Goal: Information Seeking & Learning: Learn about a topic

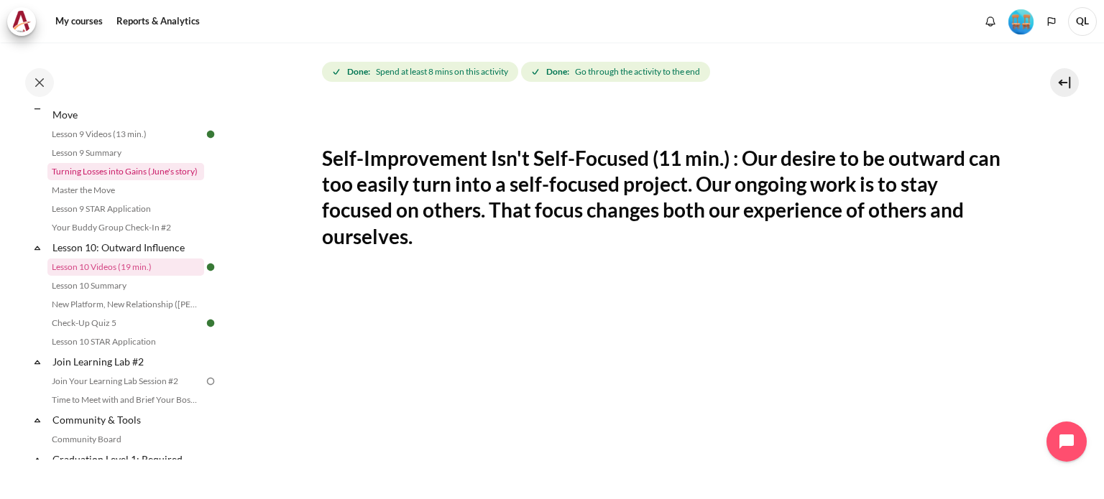
scroll to position [1193, 0]
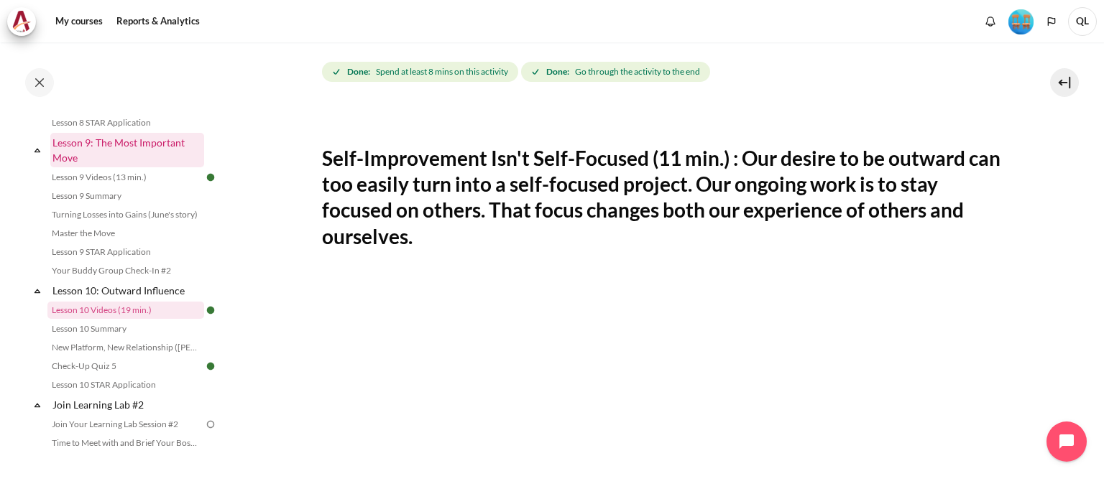
click at [108, 167] on link "Lesson 9: The Most Important Move" at bounding box center [127, 150] width 154 height 34
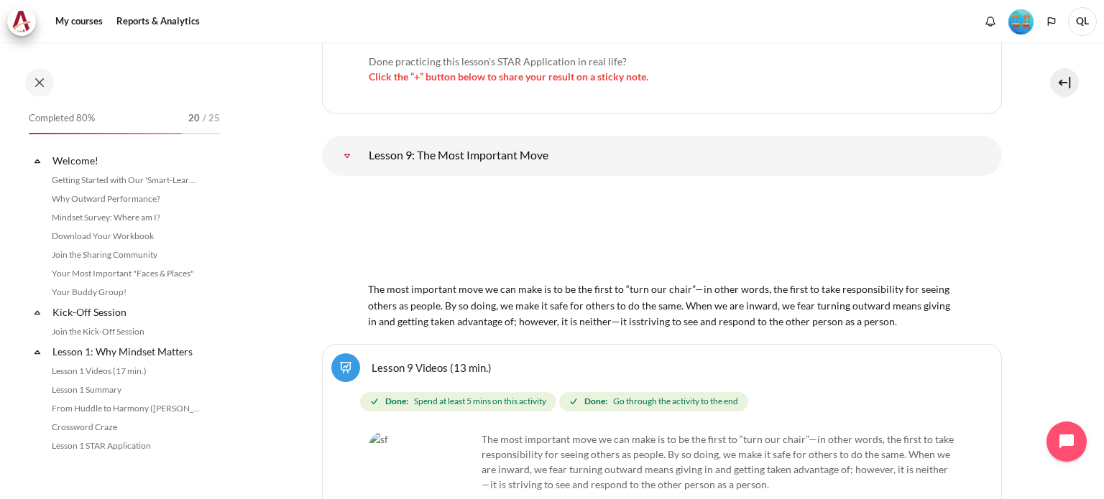
scroll to position [1175, 0]
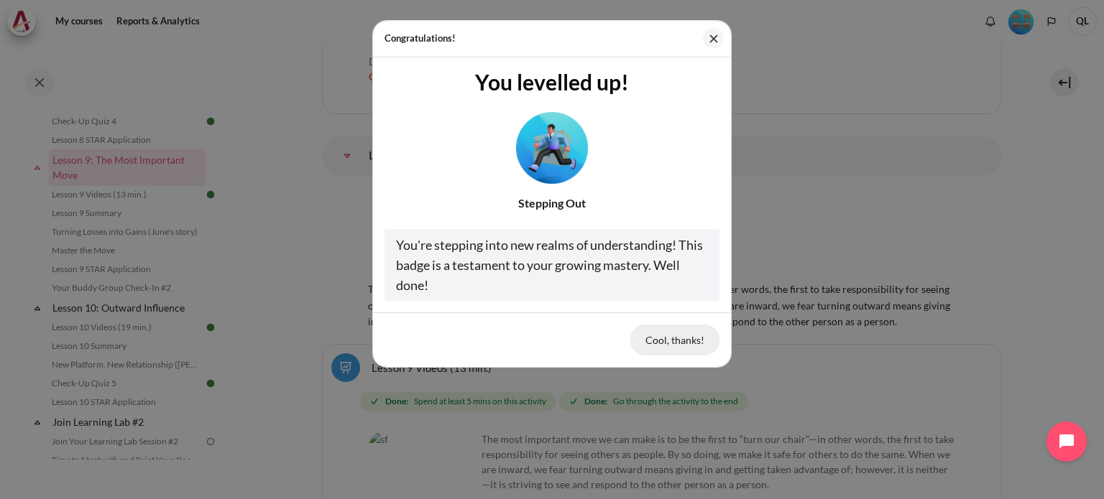
click at [677, 341] on button "Cool, thanks!" at bounding box center [674, 340] width 89 height 30
click at [671, 341] on button "Cool, thanks!" at bounding box center [674, 340] width 89 height 30
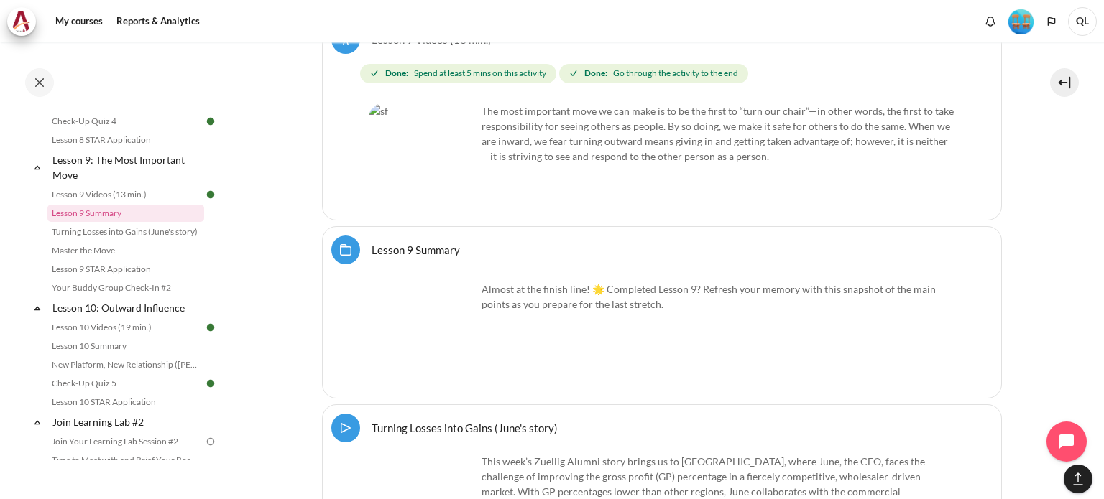
scroll to position [14102, 0]
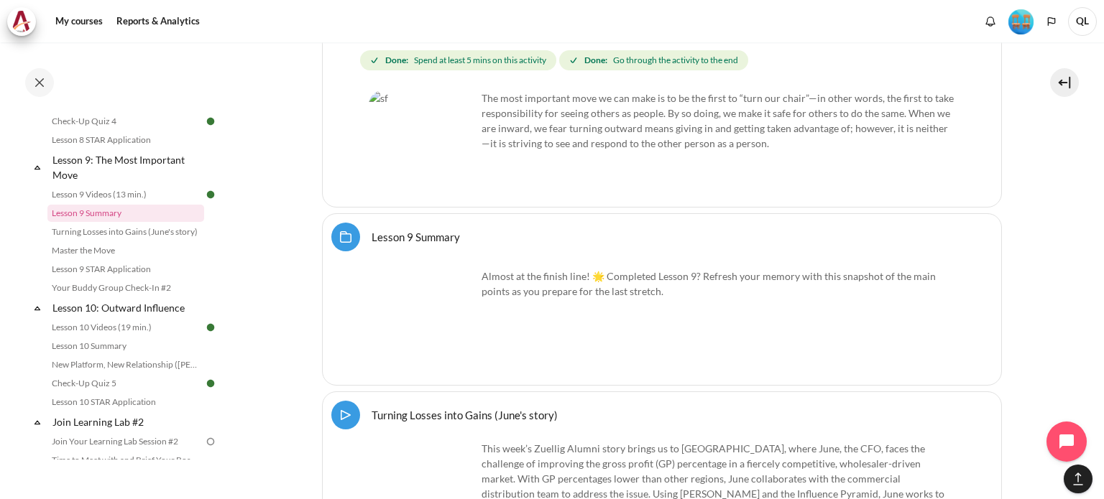
click at [411, 230] on link "Lesson 9 Summary Folder" at bounding box center [415, 237] width 88 height 14
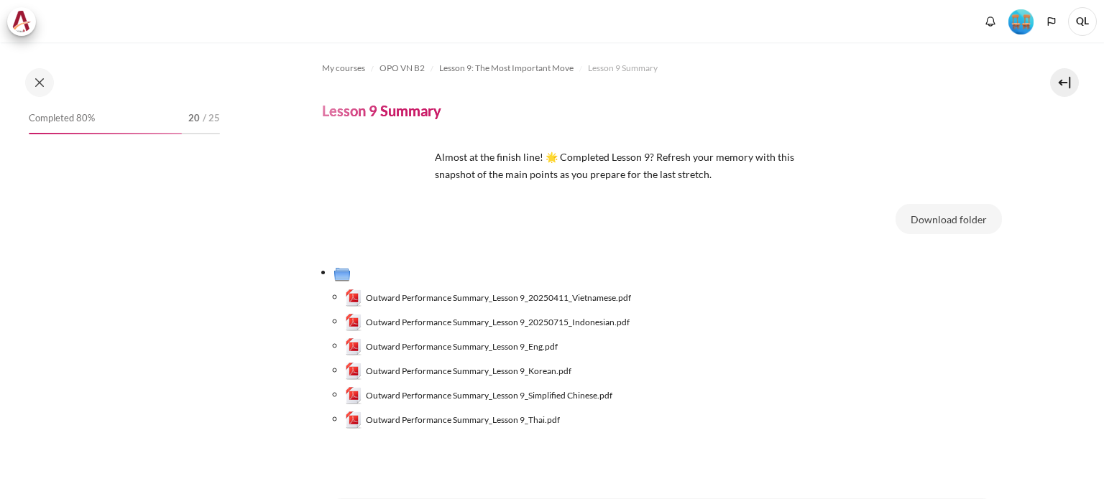
scroll to position [1122, 0]
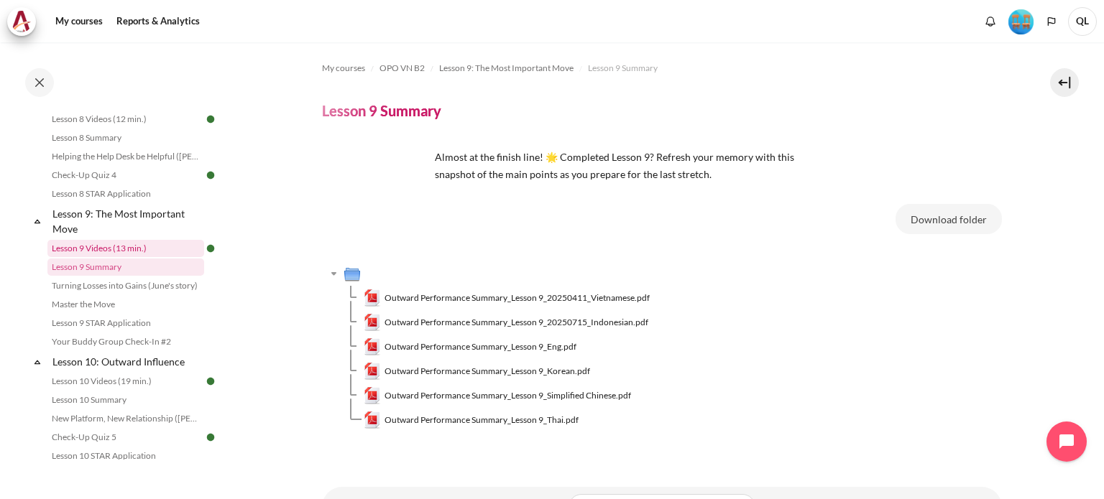
click at [92, 257] on link "Lesson 9 Videos (13 min.)" at bounding box center [125, 248] width 157 height 17
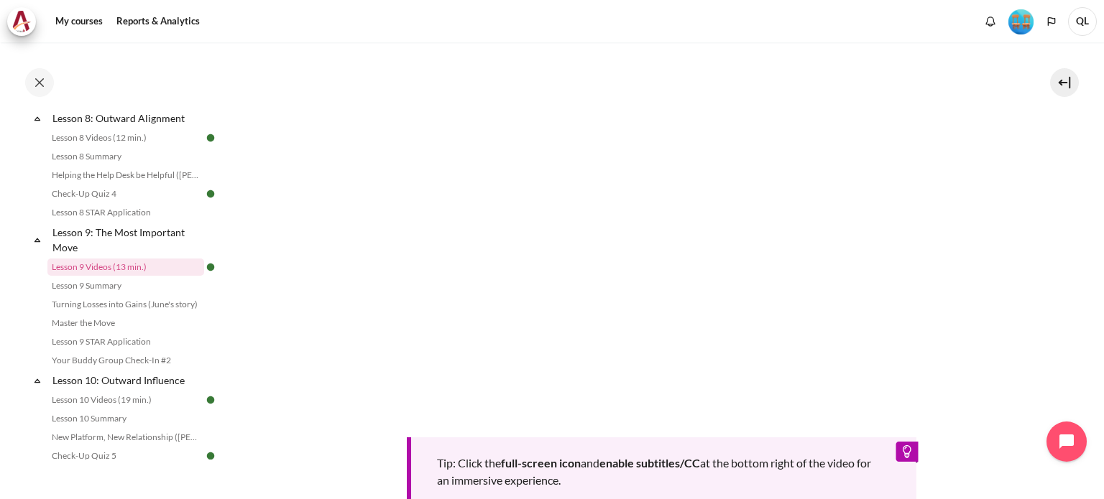
scroll to position [679, 0]
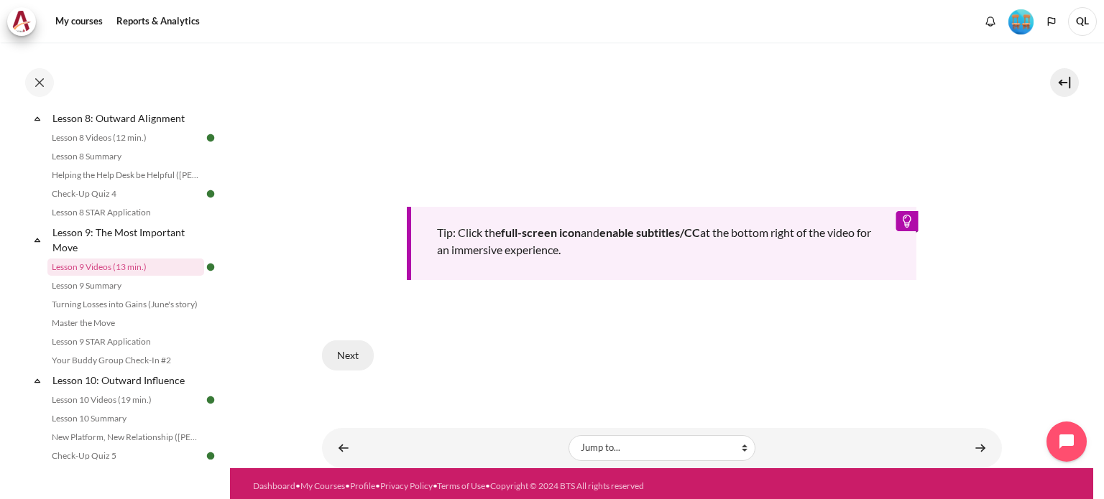
click at [346, 359] on button "Next" at bounding box center [348, 356] width 52 height 30
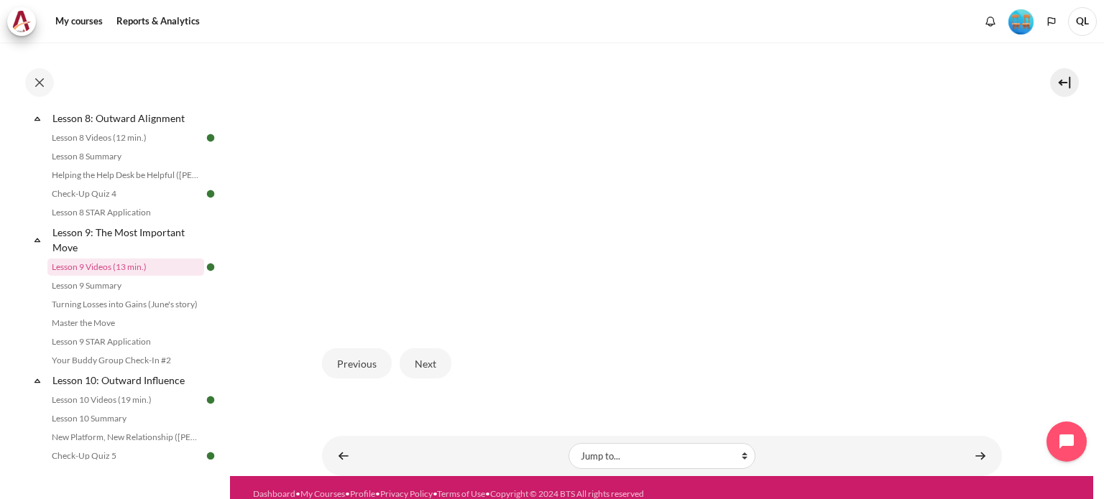
scroll to position [486, 0]
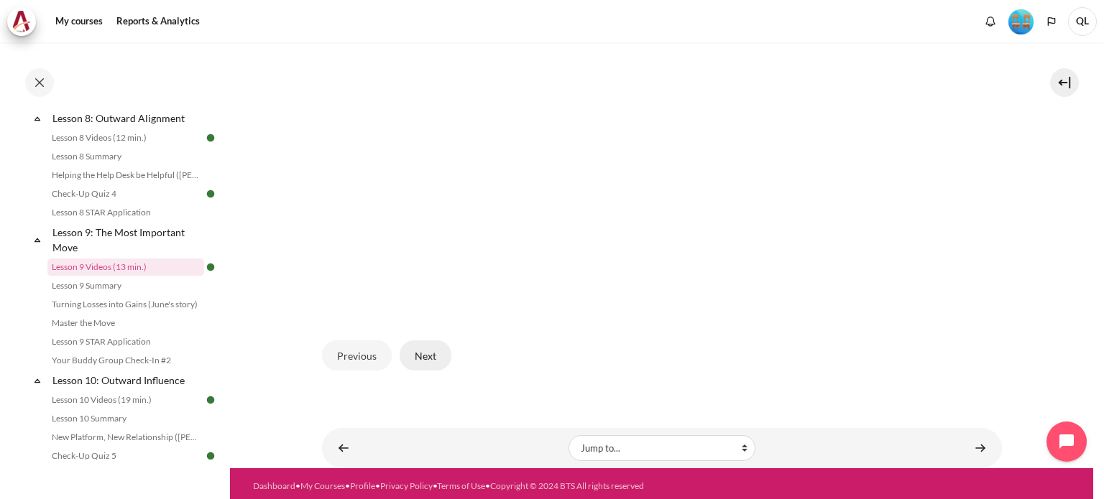
click at [417, 359] on button "Next" at bounding box center [425, 356] width 52 height 30
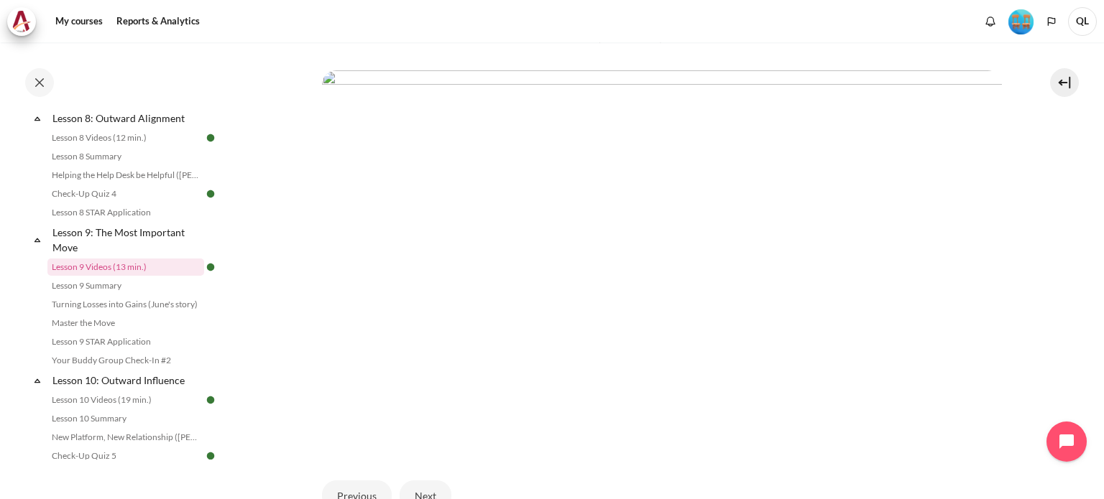
scroll to position [379, 0]
click at [288, 261] on section "My courses OPO VN B2 Lesson 9: The Most Important Move Lesson 9 Videos (13 min.…" at bounding box center [661, 119] width 863 height 912
click at [294, 267] on section "My courses OPO VN B2 Lesson 9: The Most Important Move Lesson 9 Videos (13 min.…" at bounding box center [661, 119] width 863 height 912
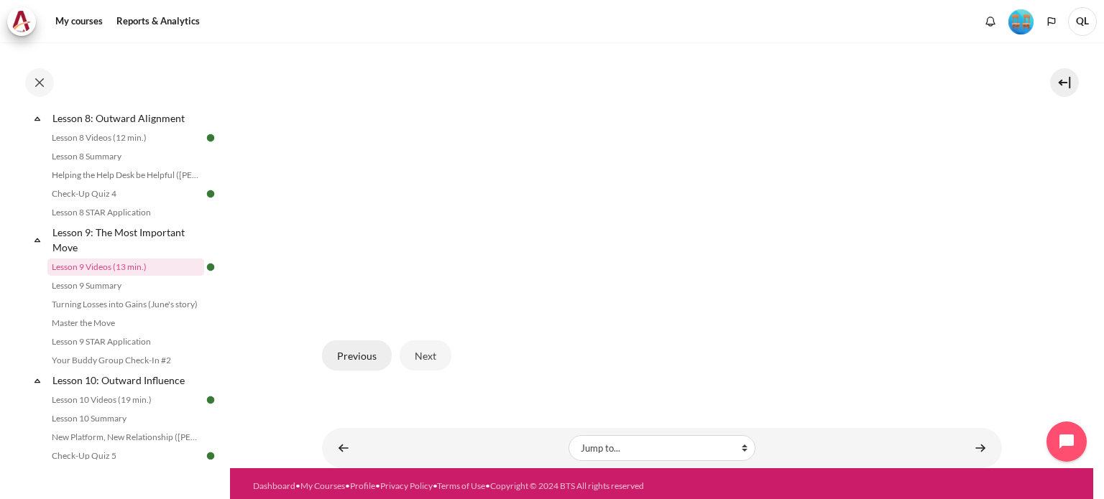
click at [358, 350] on button "Previous" at bounding box center [357, 356] width 70 height 30
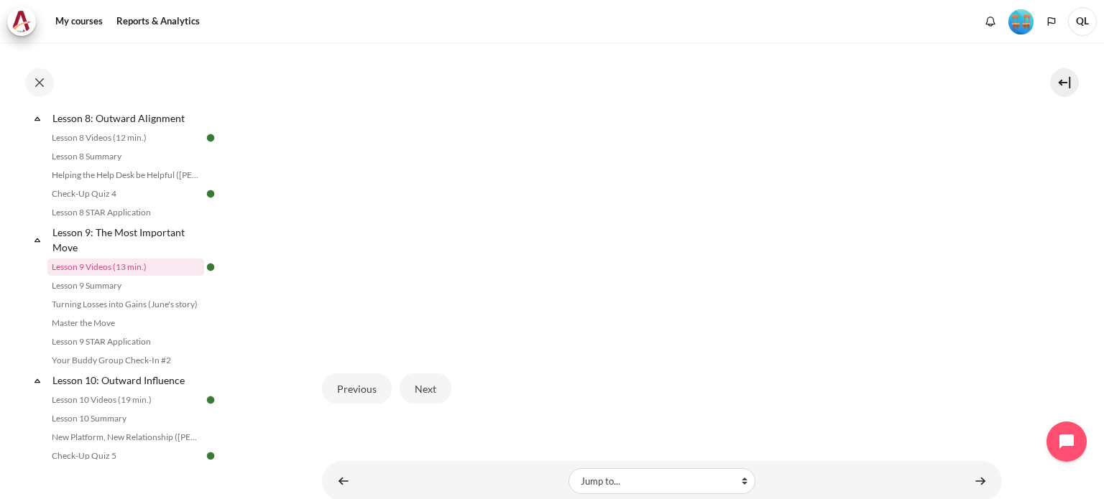
scroll to position [454, 0]
click at [353, 387] on button "Previous" at bounding box center [357, 388] width 70 height 30
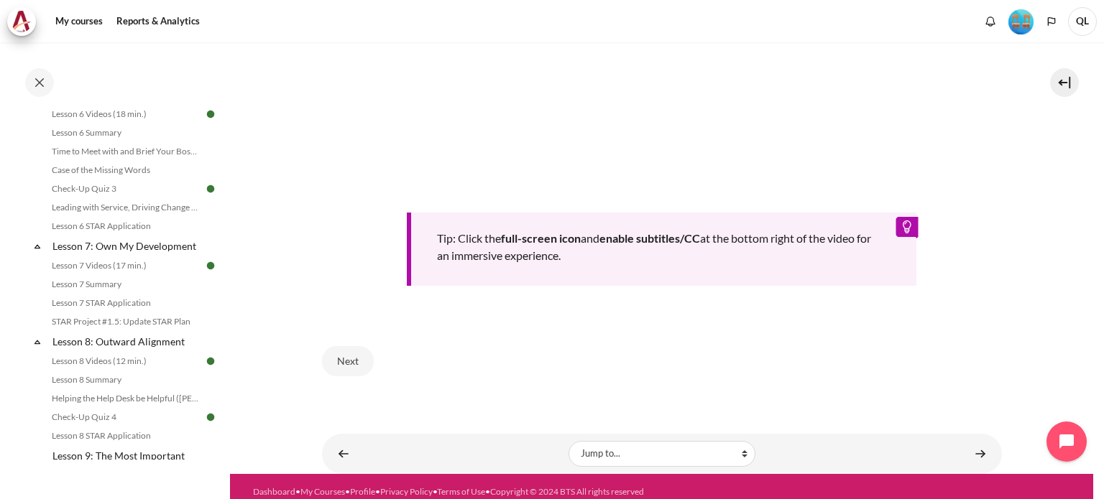
scroll to position [943, 0]
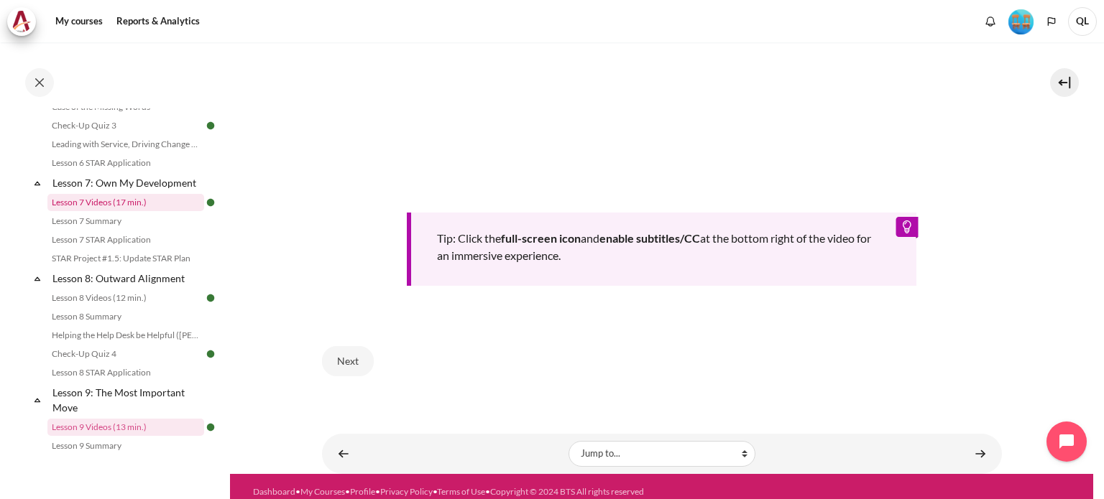
click at [98, 211] on link "Lesson 7 Videos (17 min.)" at bounding box center [125, 202] width 157 height 17
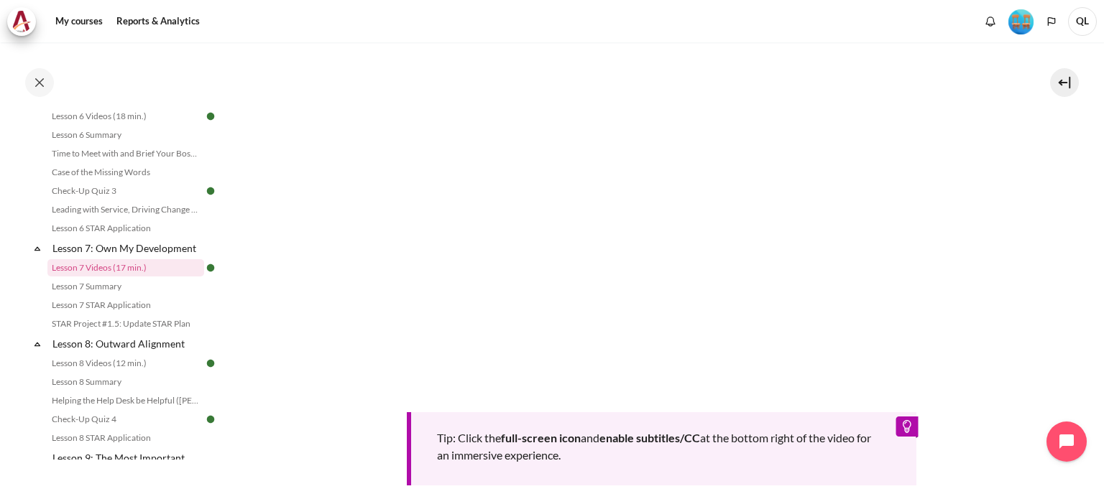
scroll to position [662, 0]
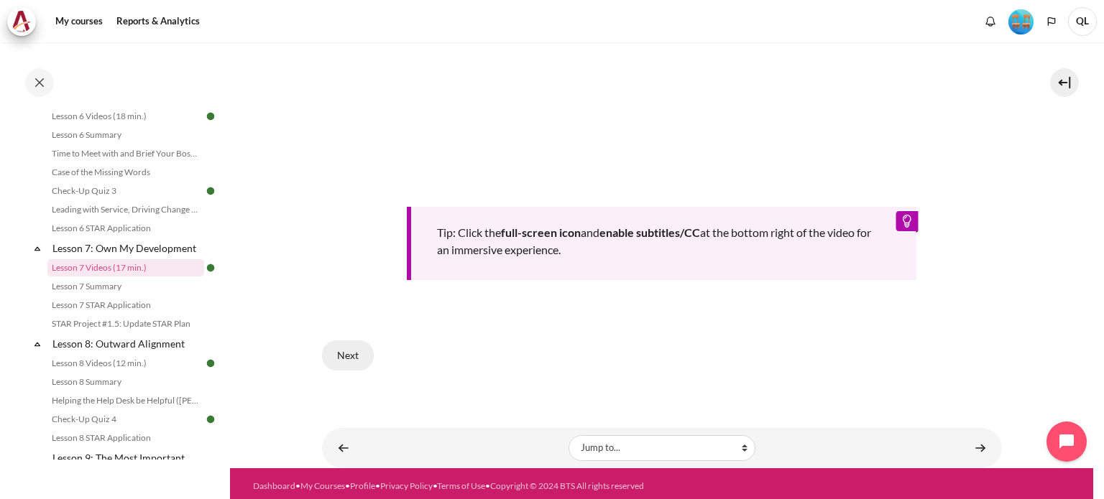
click at [348, 351] on button "Next" at bounding box center [348, 356] width 52 height 30
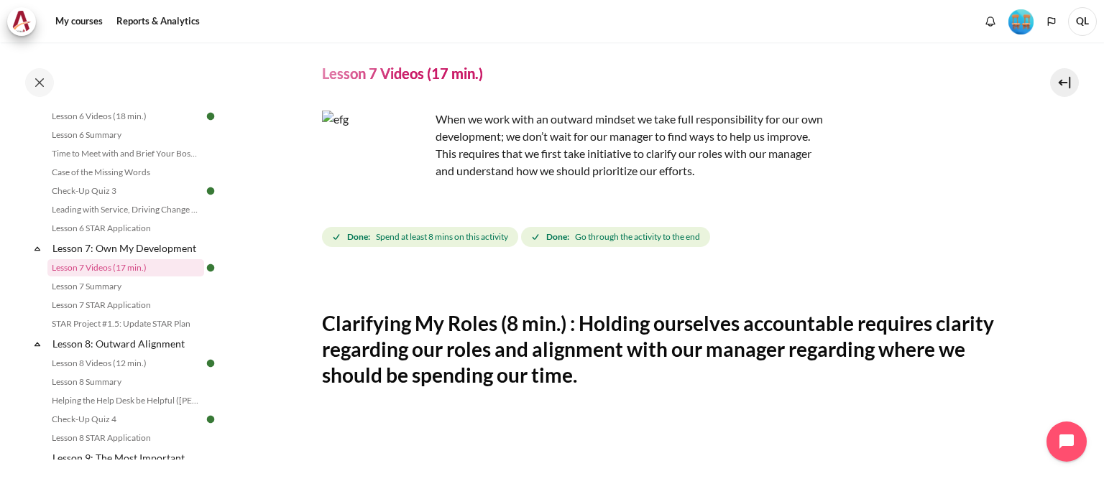
scroll to position [36, 0]
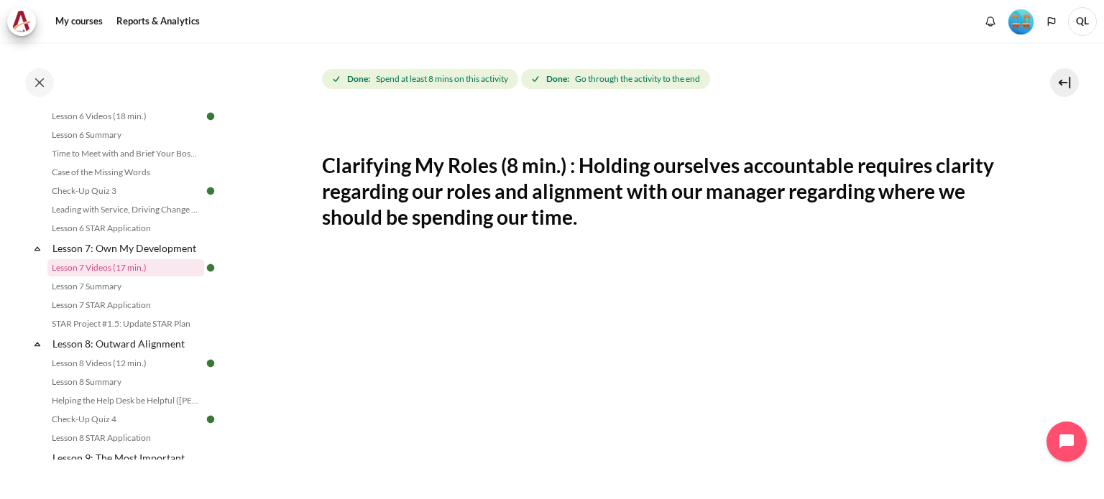
click at [261, 389] on section "My courses OPO VN B2 Lesson 7: Own My Development Lesson 7 Videos (17 min.) Les…" at bounding box center [661, 391] width 863 height 1088
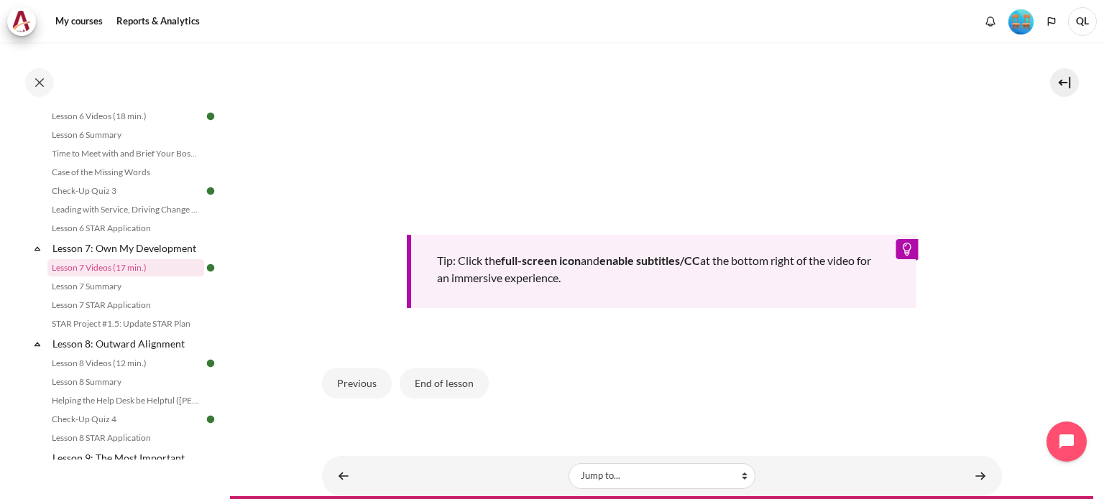
scroll to position [662, 0]
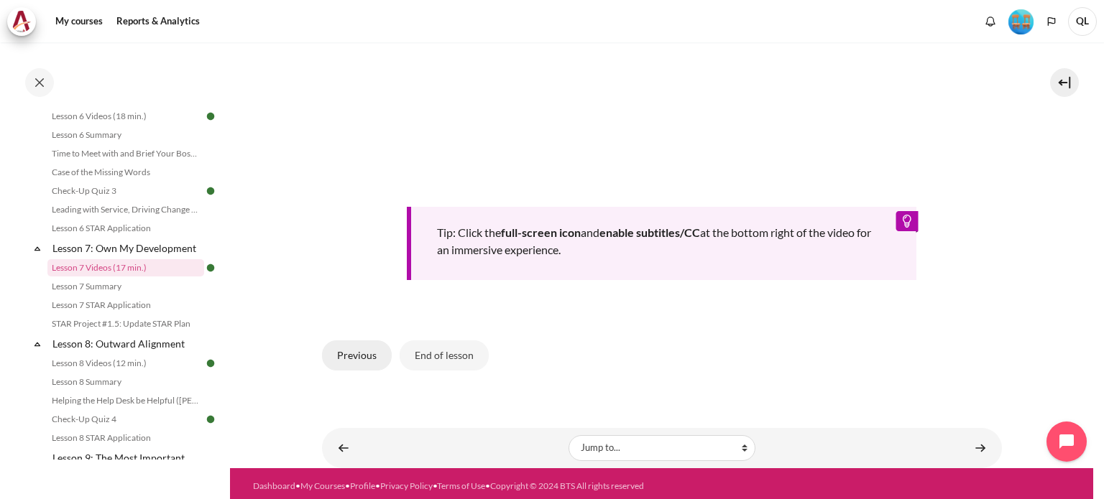
click at [359, 344] on button "Previous" at bounding box center [357, 356] width 70 height 30
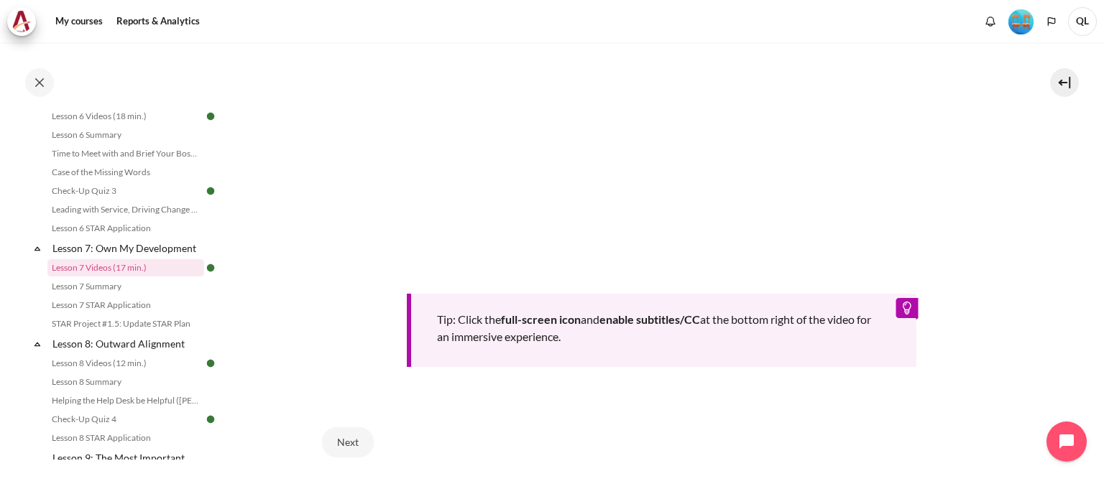
scroll to position [662, 0]
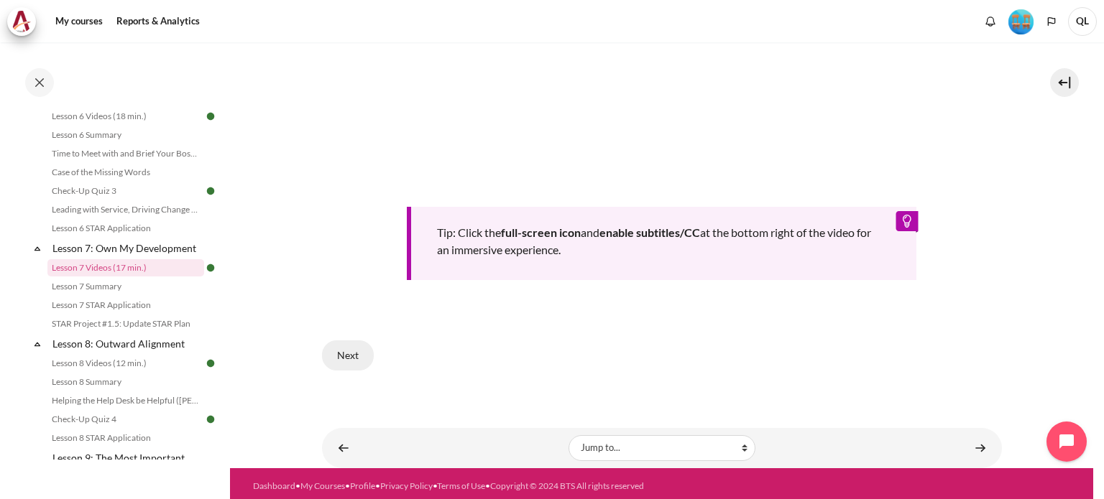
click at [341, 353] on button "Next" at bounding box center [348, 356] width 52 height 30
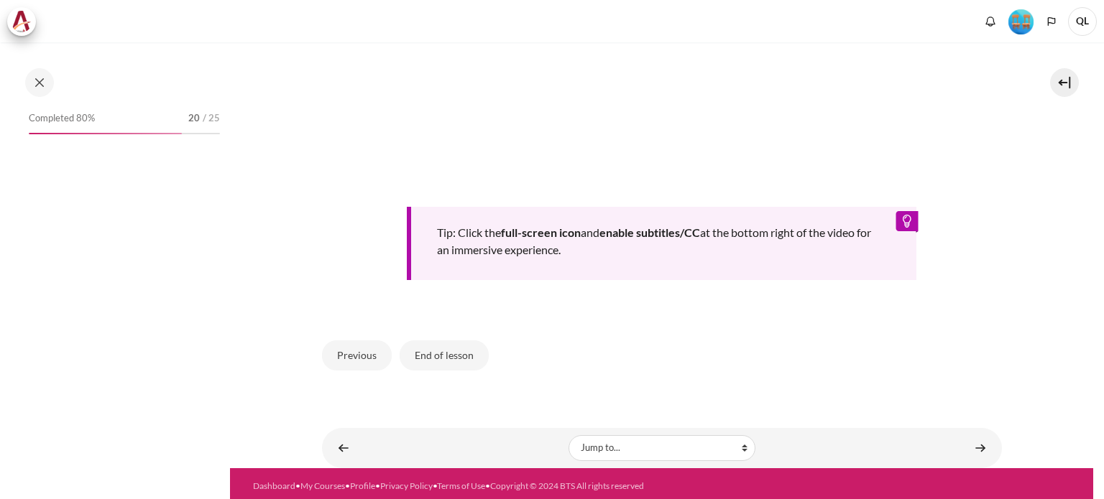
scroll to position [877, 0]
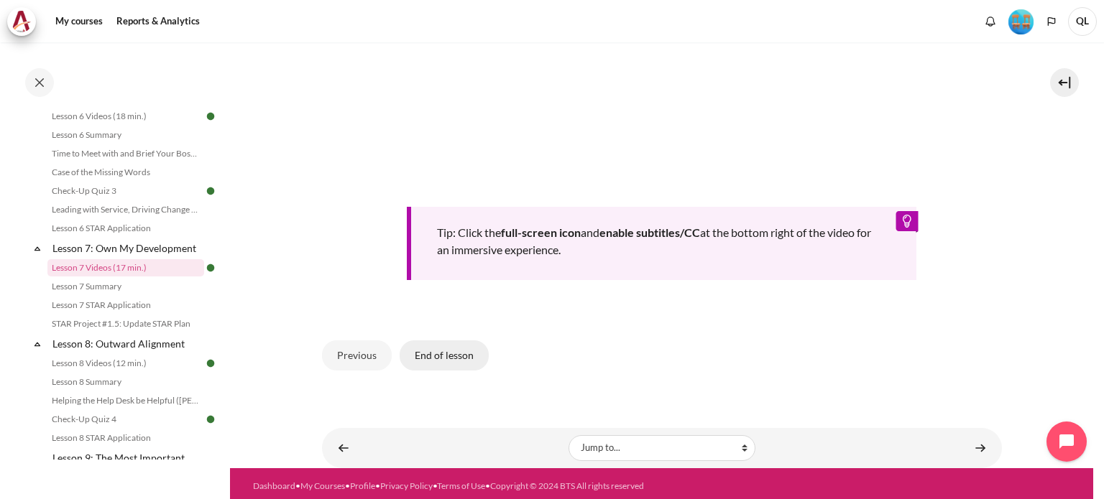
click at [447, 348] on button "End of lesson" at bounding box center [443, 356] width 89 height 30
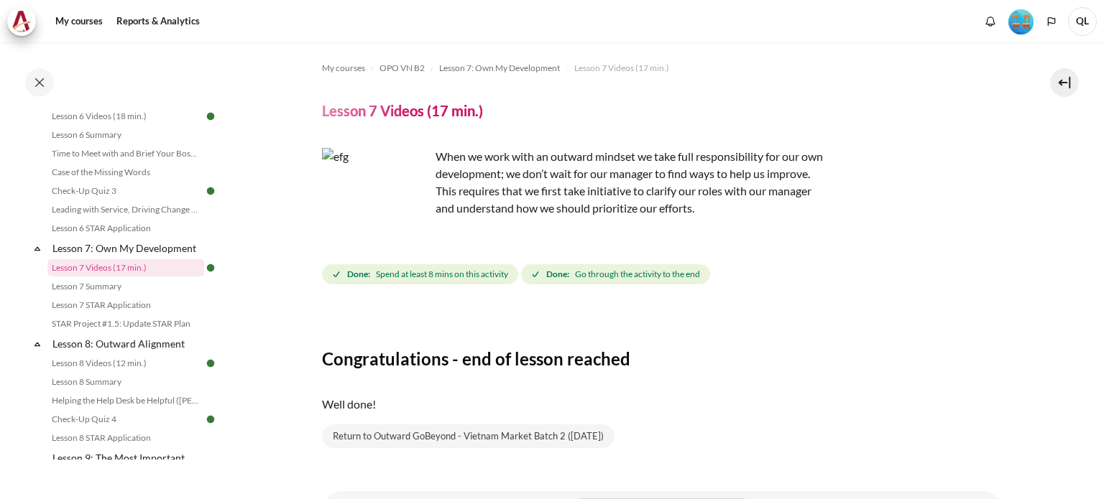
scroll to position [68, 0]
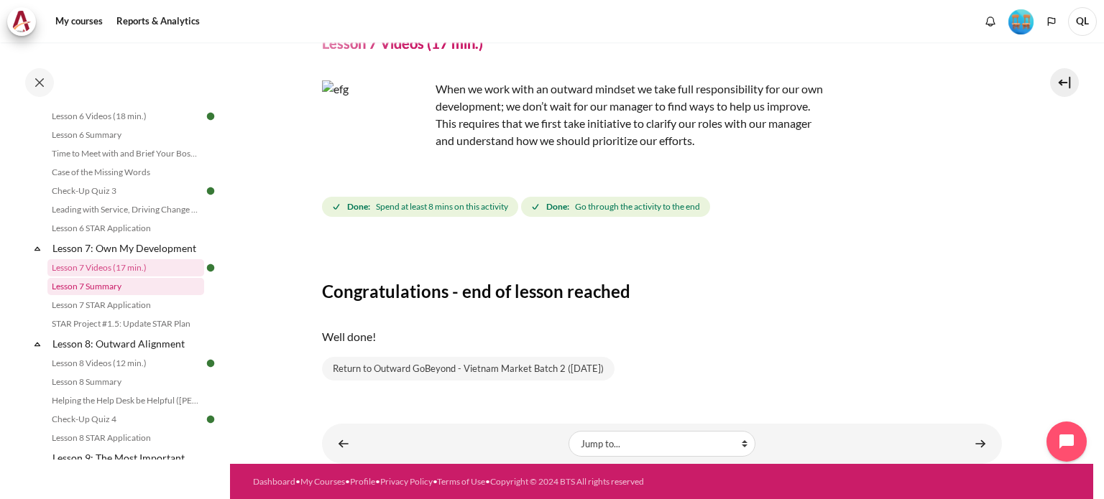
click at [160, 295] on link "Lesson 7 Summary" at bounding box center [125, 286] width 157 height 17
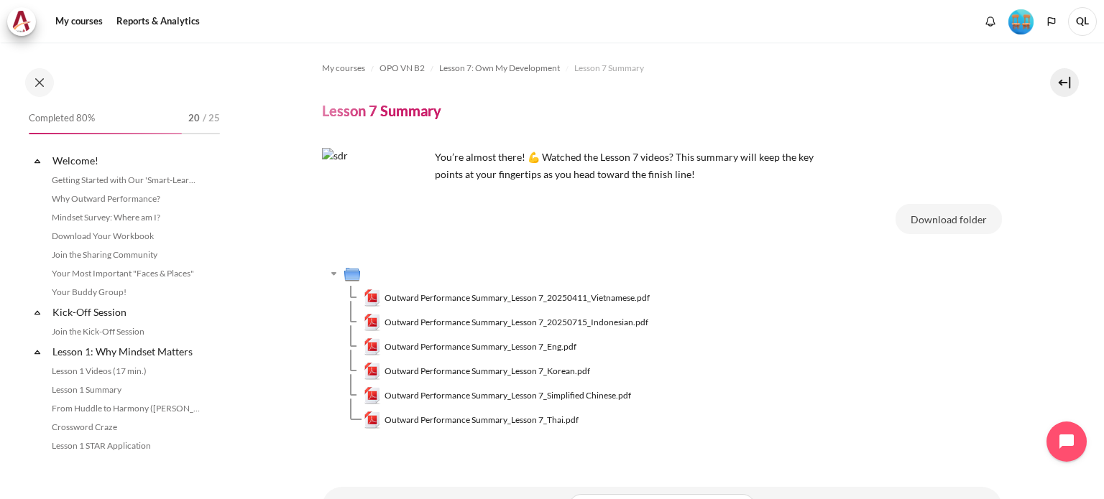
scroll to position [897, 0]
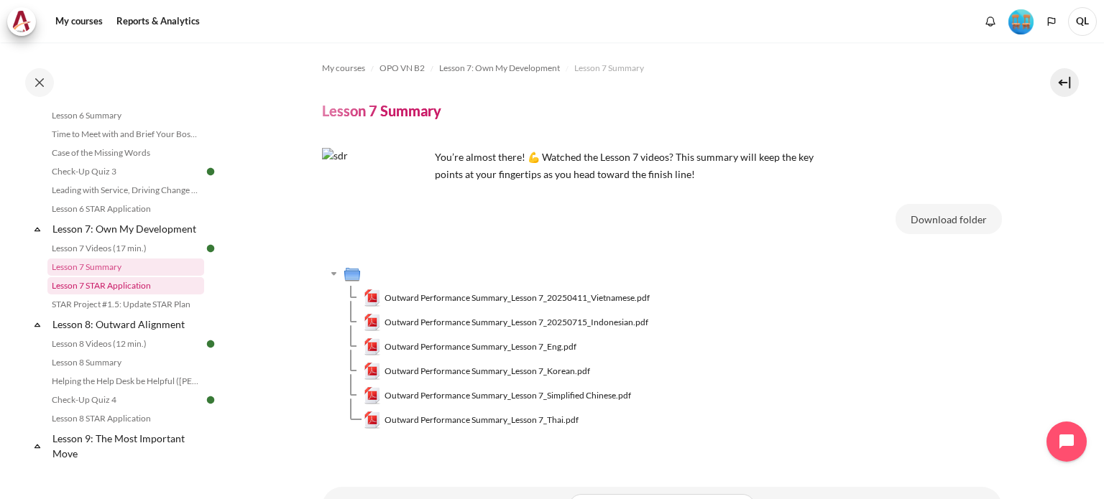
click at [152, 295] on link "Lesson 7 STAR Application" at bounding box center [125, 285] width 157 height 17
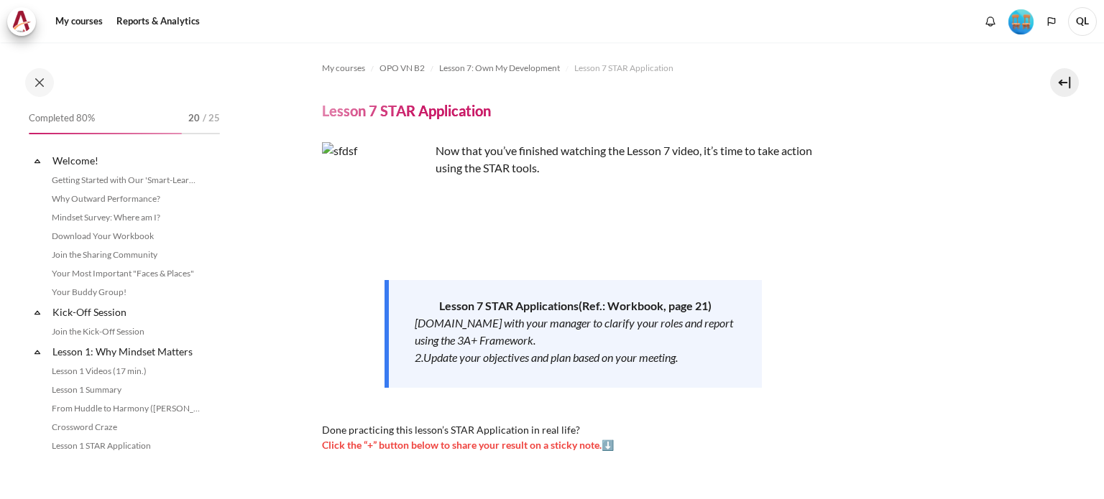
scroll to position [915, 0]
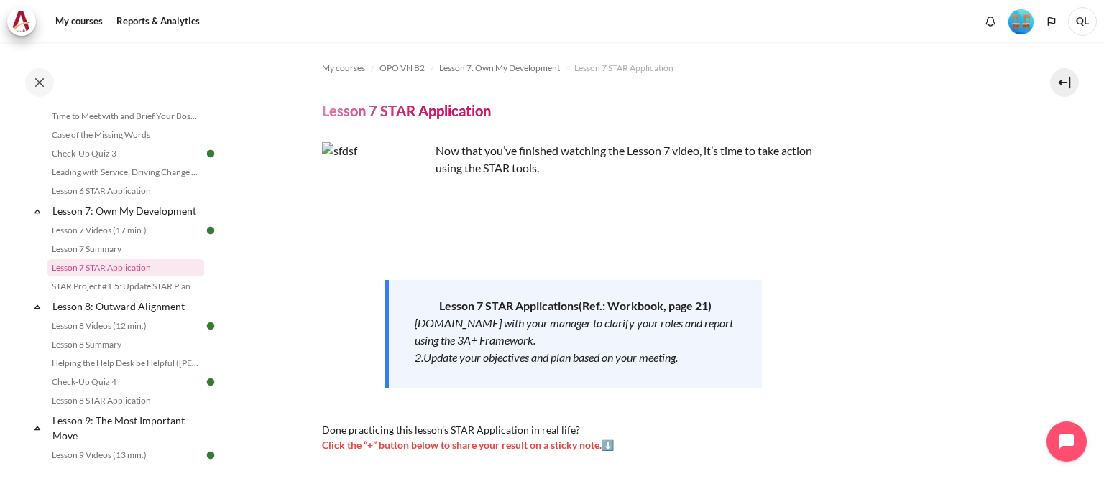
click at [522, 336] on div "1.Meet with your manager to clarify your roles and report using the 3A+ Framewo…" at bounding box center [575, 332] width 321 height 34
click at [117, 239] on link "Lesson 7 Videos (17 min.)" at bounding box center [125, 230] width 157 height 17
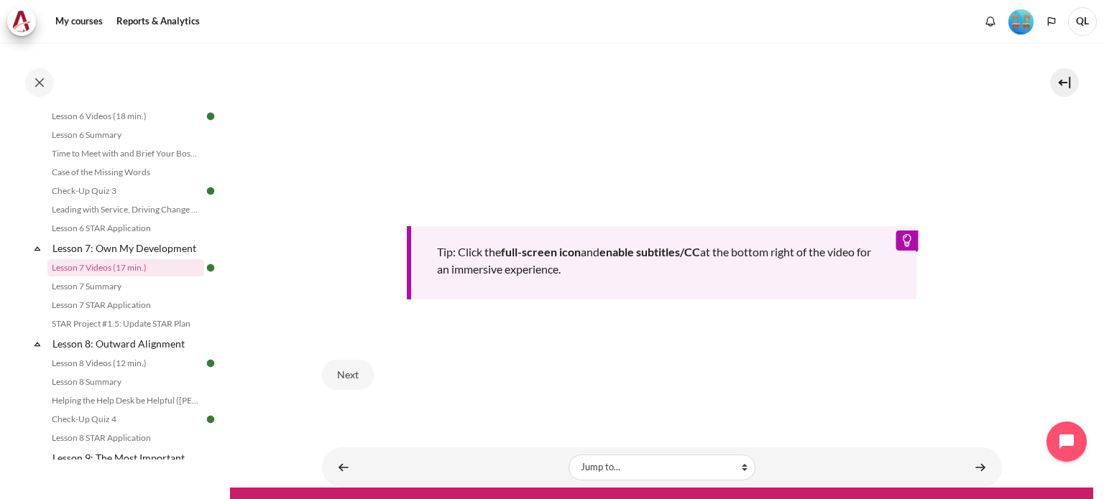
scroll to position [662, 0]
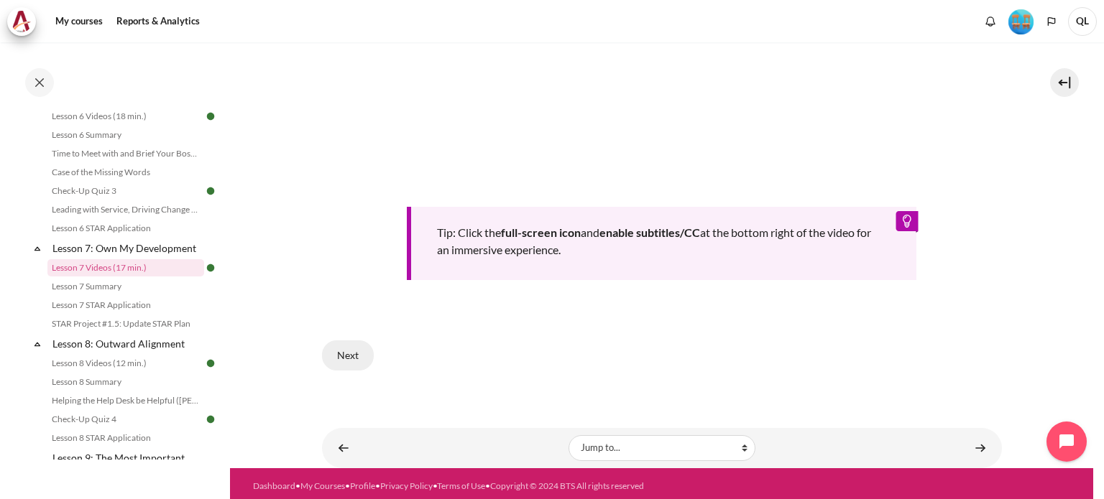
click at [349, 352] on button "Next" at bounding box center [348, 356] width 52 height 30
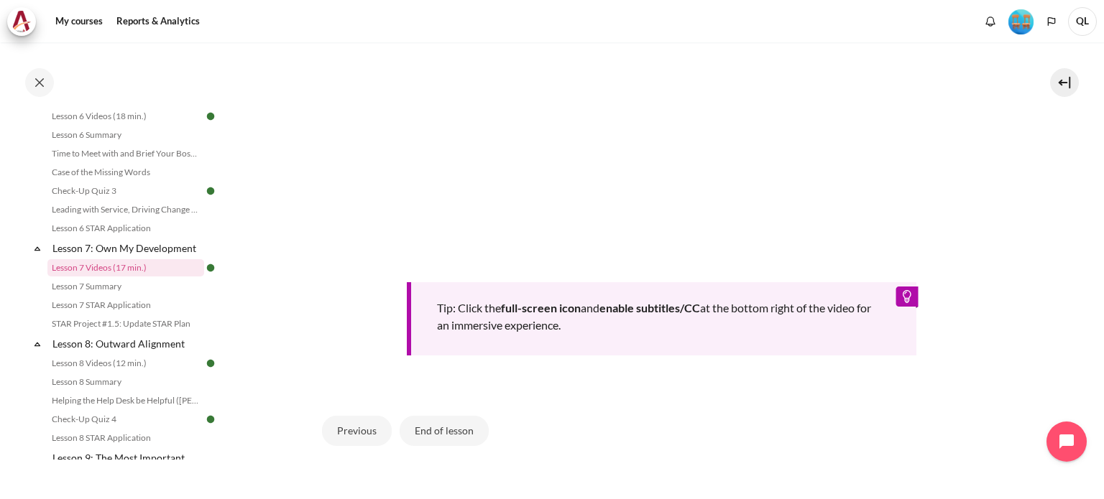
scroll to position [591, 0]
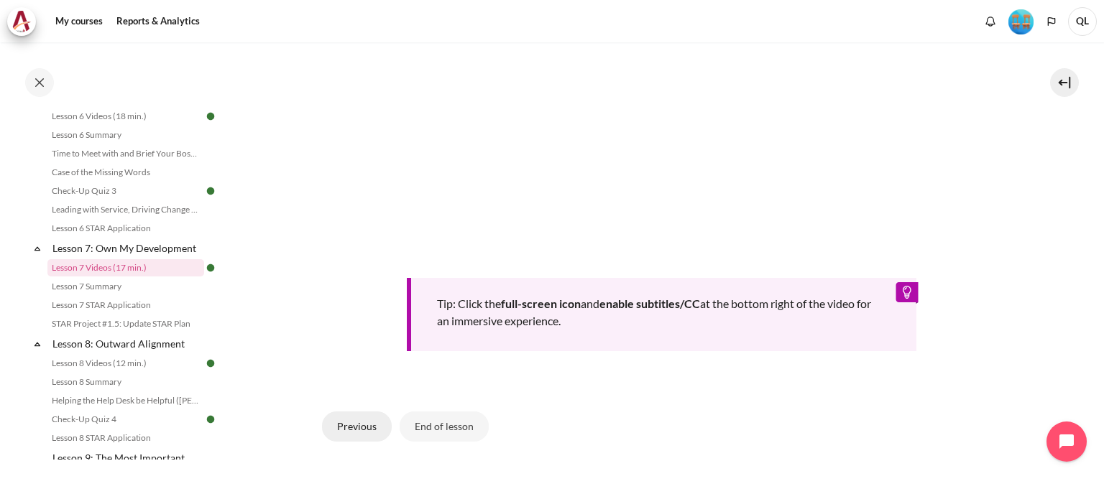
click at [368, 418] on button "Previous" at bounding box center [357, 427] width 70 height 30
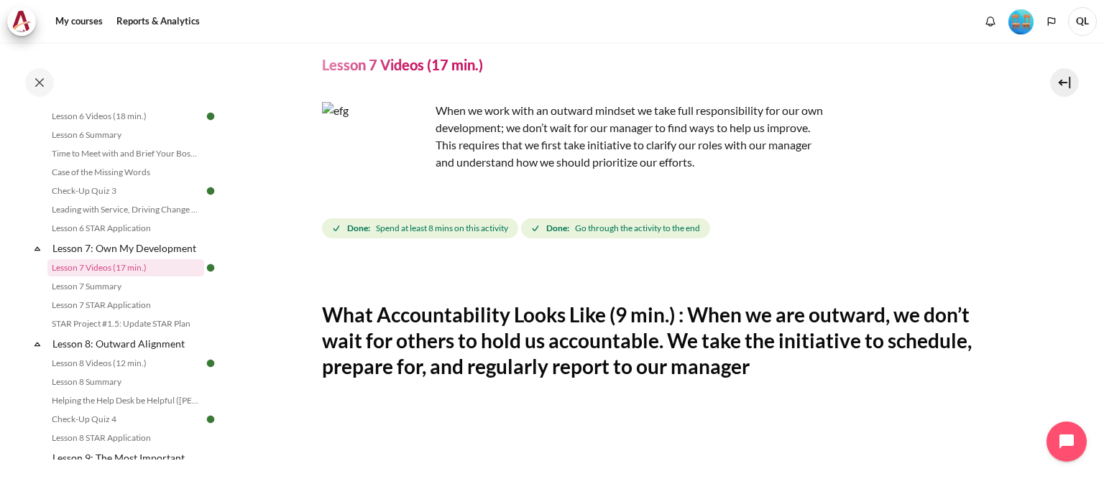
scroll to position [46, 0]
click at [122, 258] on link "Lesson 7: Own My Development" at bounding box center [127, 248] width 154 height 19
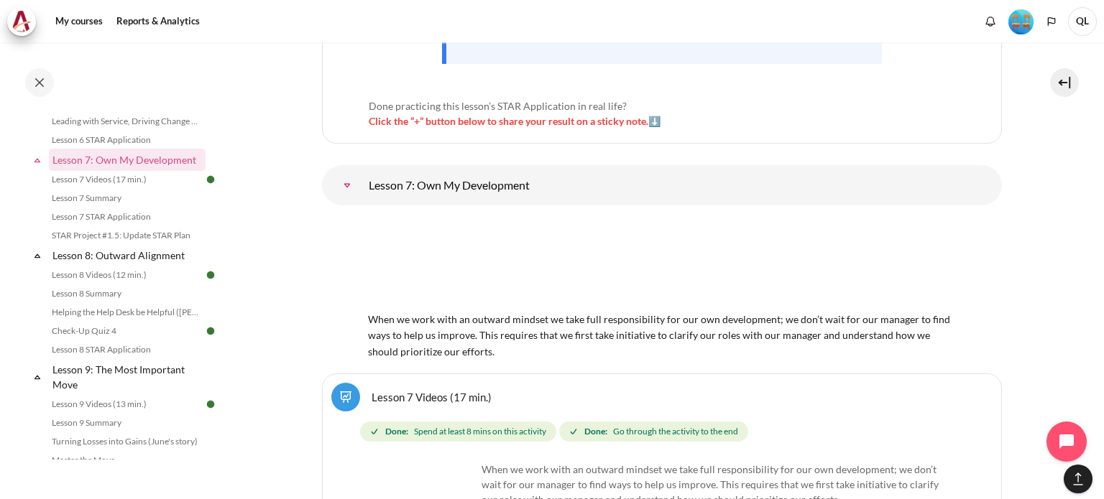
scroll to position [11237, 0]
click at [361, 171] on link "Lesson 7: Own My Development" at bounding box center [347, 185] width 29 height 29
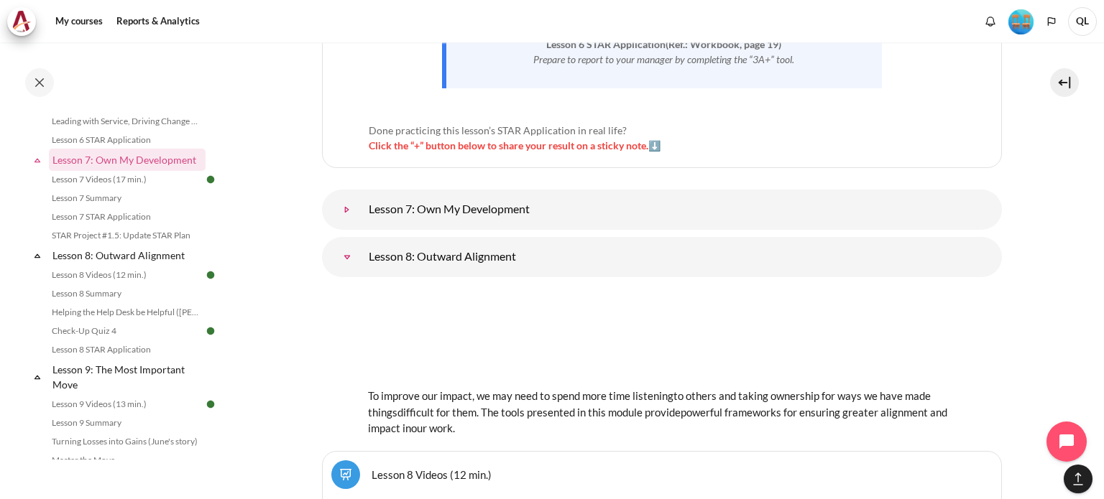
click at [361, 195] on link "Lesson 7: Own My Development" at bounding box center [347, 209] width 29 height 29
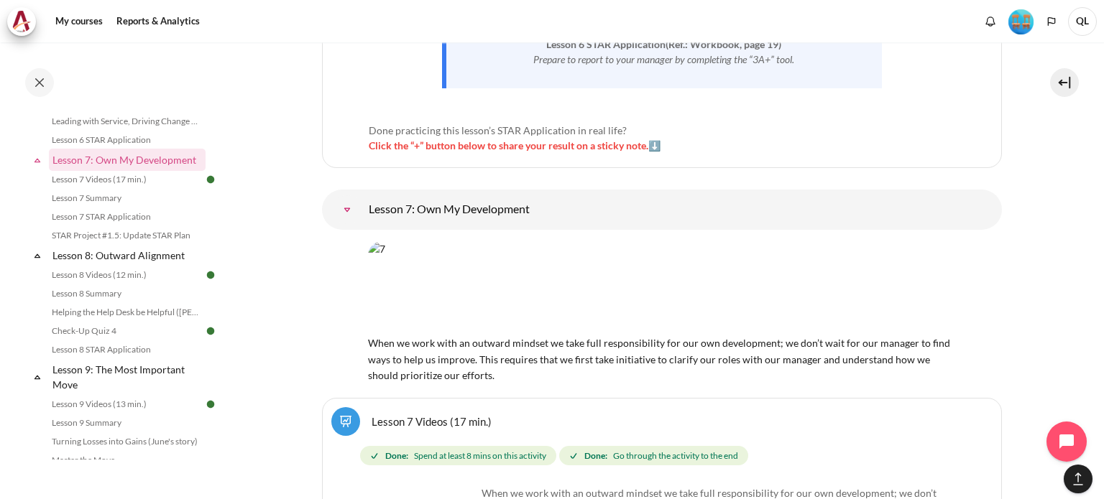
click at [522, 241] on img "Content" at bounding box center [662, 287] width 588 height 92
click at [460, 415] on link "Lesson 7 Videos (17 min.)" at bounding box center [431, 422] width 120 height 14
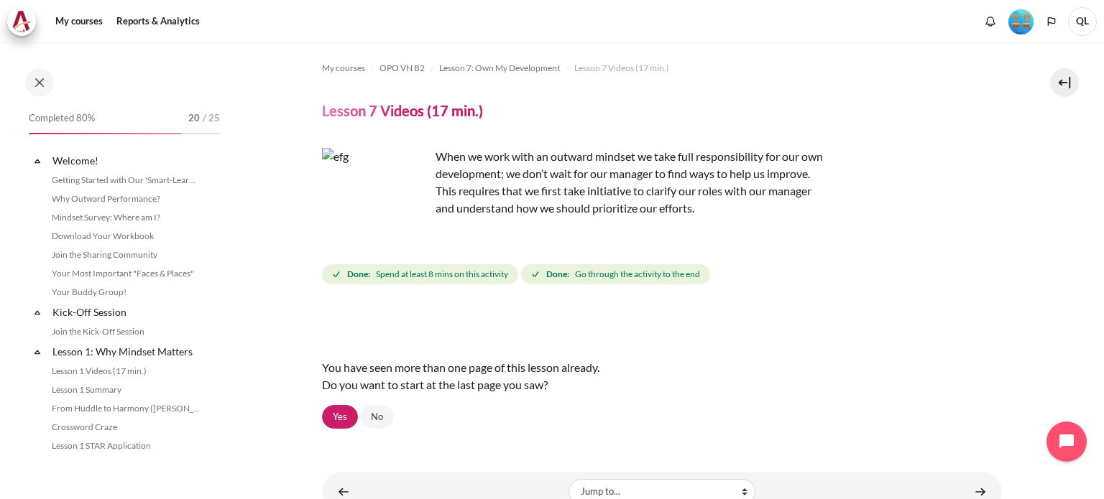
scroll to position [877, 0]
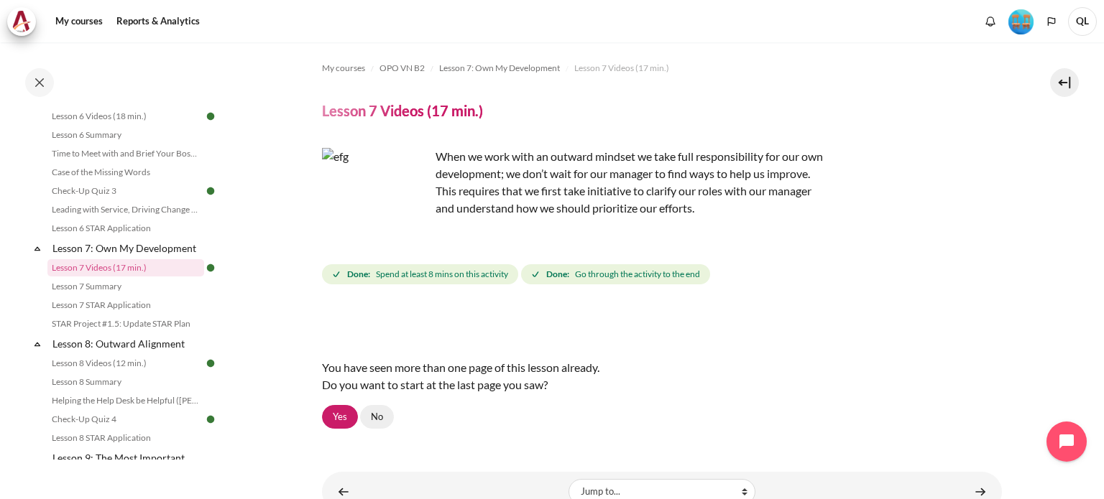
click at [379, 420] on link "No" at bounding box center [377, 417] width 34 height 24
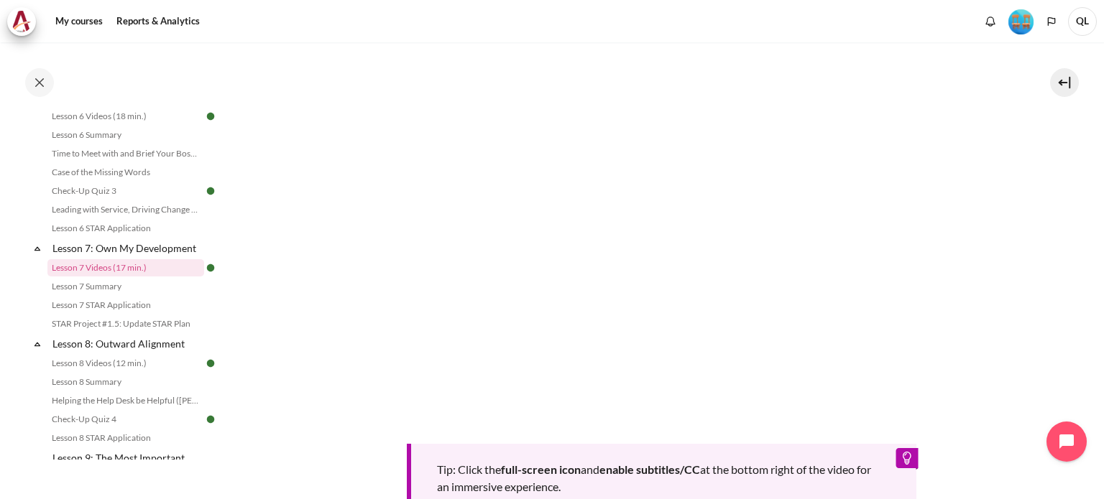
scroll to position [662, 0]
